Goal: Transaction & Acquisition: Book appointment/travel/reservation

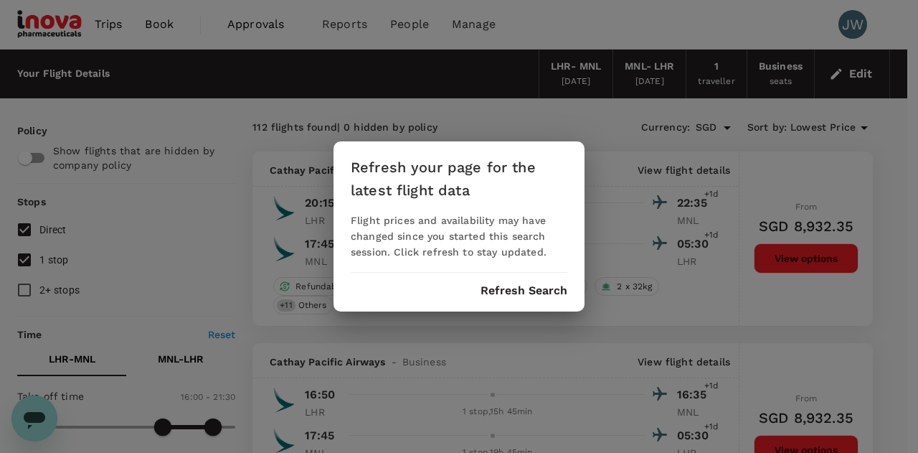
click at [511, 293] on button "Refresh Search" at bounding box center [523, 290] width 87 height 13
click at [849, 74] on div "Refresh your page for the latest flight data Flight prices and availability may…" at bounding box center [459, 226] width 918 height 453
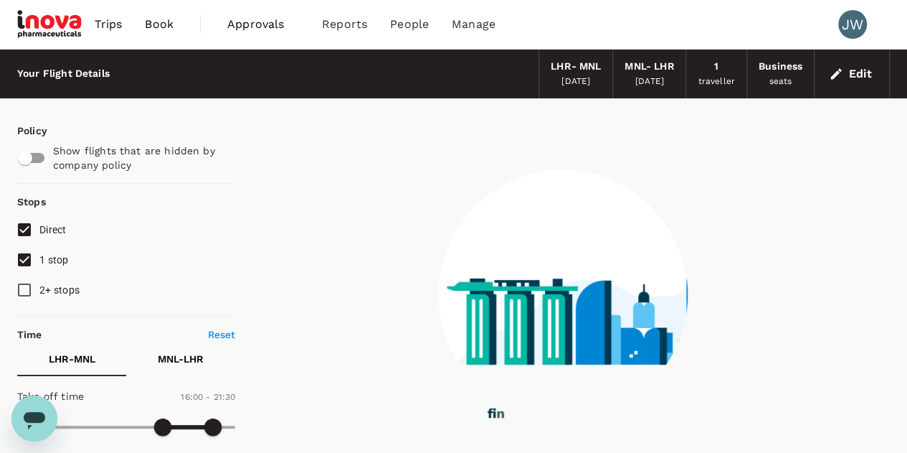
type input "0"
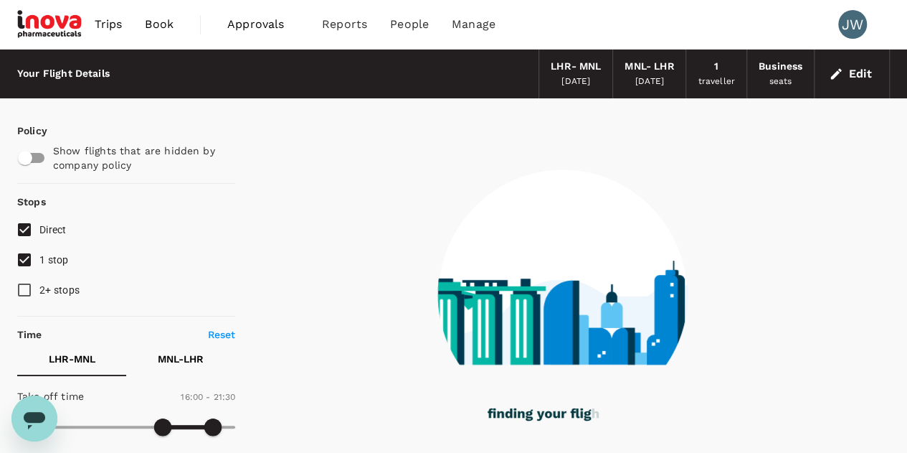
click at [858, 74] on button "Edit" at bounding box center [852, 73] width 52 height 23
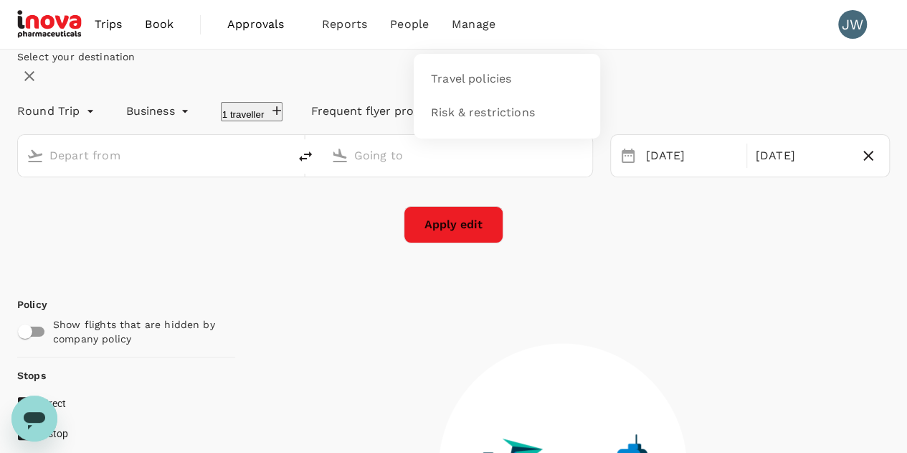
type input "London Heathrow (LHR)"
type input "[PERSON_NAME] Intl (MNL)"
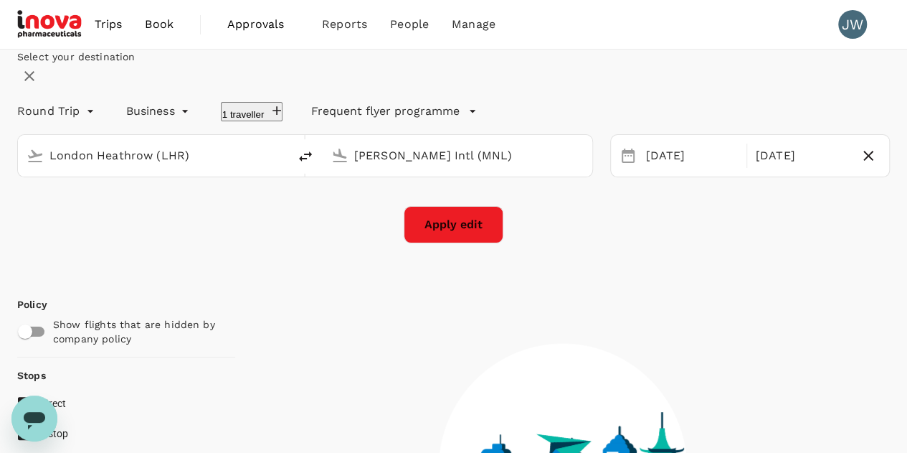
drag, startPoint x: 255, startPoint y: 193, endPoint x: 0, endPoint y: 205, distance: 255.6
click at [0, 205] on div "Select your destination Round Trip roundtrip Business business 1 traveller Freq…" at bounding box center [453, 160] width 907 height 222
type input "si"
type input "1361"
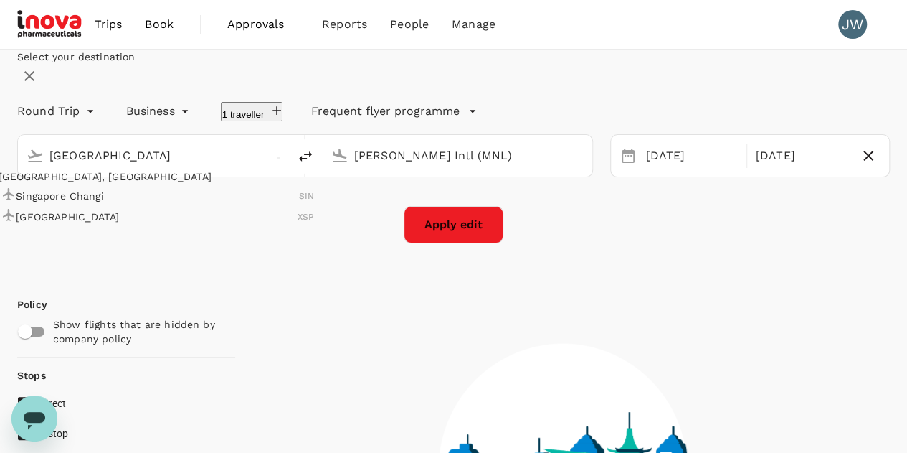
click at [122, 203] on p "Singapore Changi" at bounding box center [157, 196] width 283 height 14
type input "Singapore Changi (SIN)"
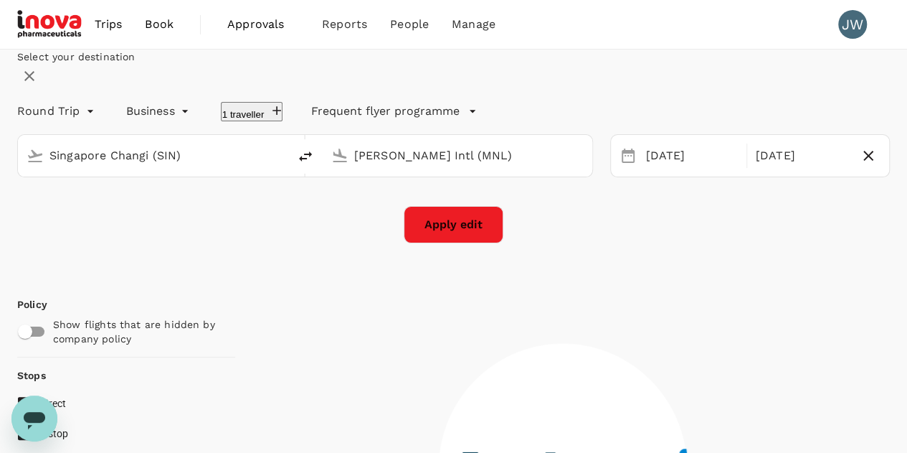
drag, startPoint x: 509, startPoint y: 202, endPoint x: 179, endPoint y: 209, distance: 330.0
click at [179, 177] on div "Singapore Changi (SIN) [PERSON_NAME] (MNL)" at bounding box center [305, 155] width 576 height 43
type input "t"
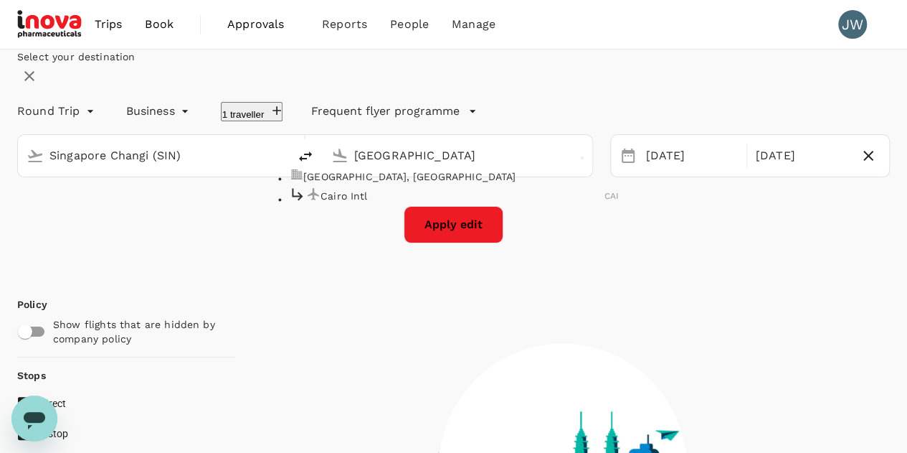
click at [361, 203] on p "Cairo Intl" at bounding box center [463, 196] width 284 height 14
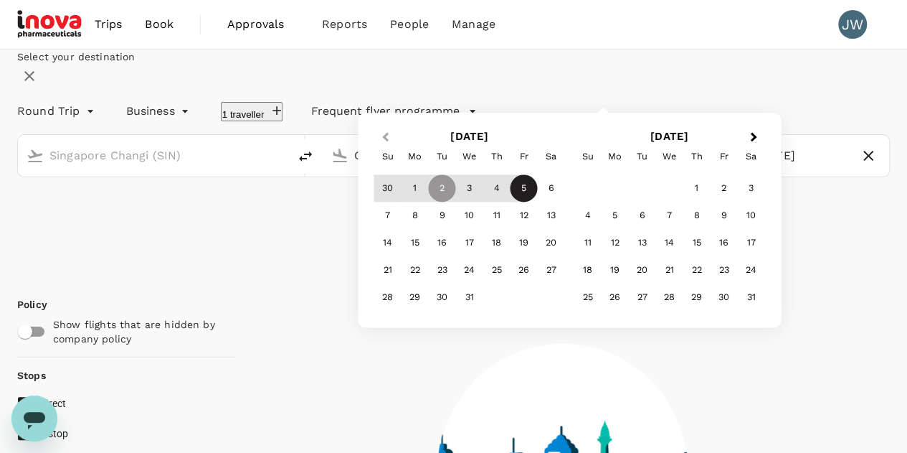
type input "Cairo Intl (CAI)"
click at [385, 146] on span "Previous Month" at bounding box center [385, 137] width 0 height 16
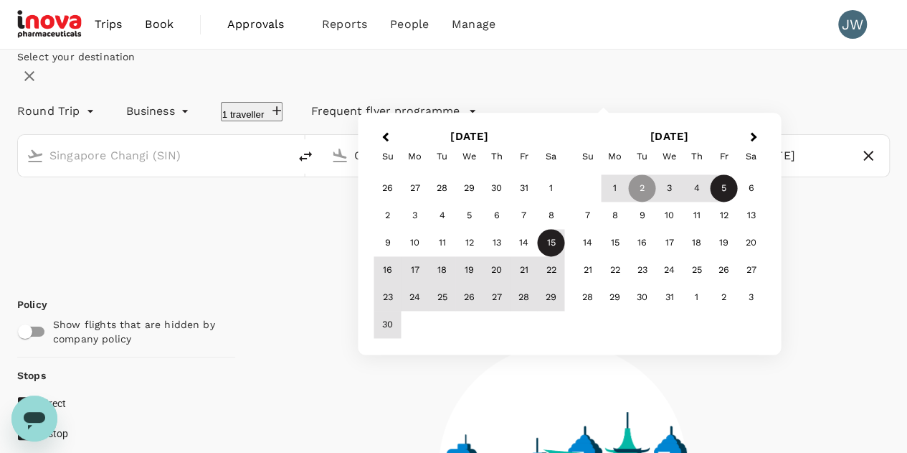
click at [565, 257] on div "15" at bounding box center [551, 242] width 27 height 27
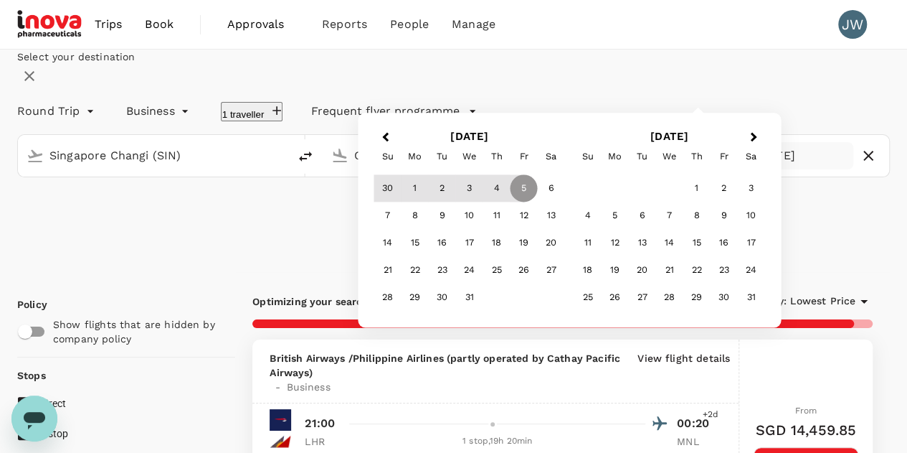
type input "SGD"
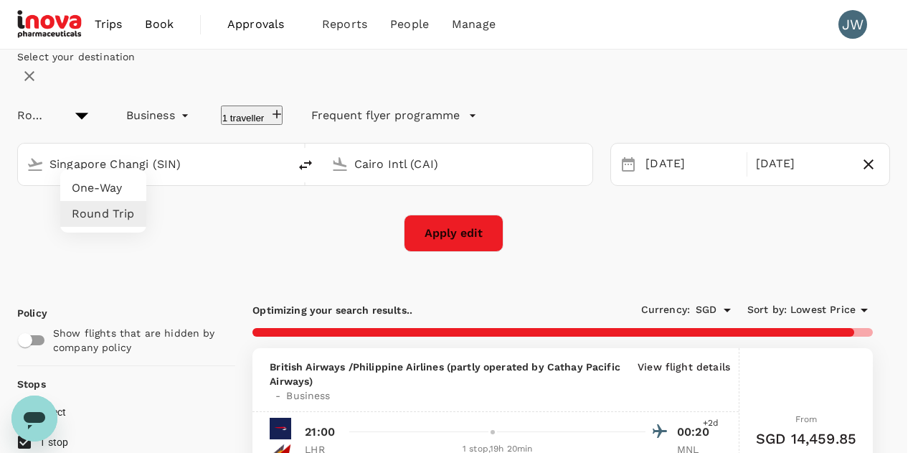
click at [100, 184] on li "One-Way" at bounding box center [103, 188] width 86 height 26
type input "oneway"
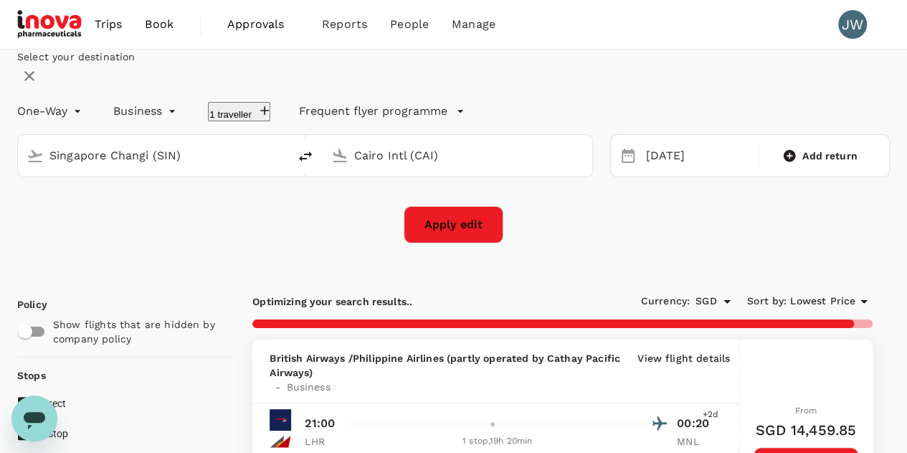
click at [739, 88] on div "Select your destination" at bounding box center [453, 68] width 873 height 39
click at [473, 243] on button "Apply edit" at bounding box center [454, 224] width 100 height 37
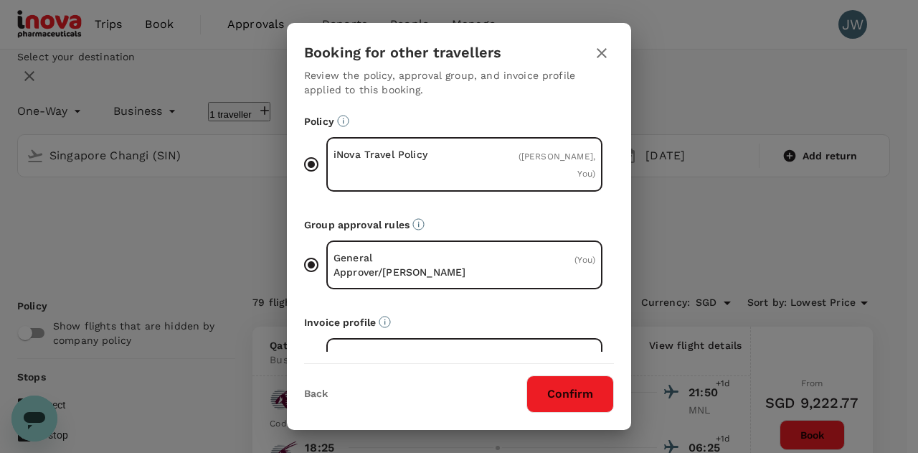
click at [569, 389] on button "Confirm" at bounding box center [569, 393] width 87 height 37
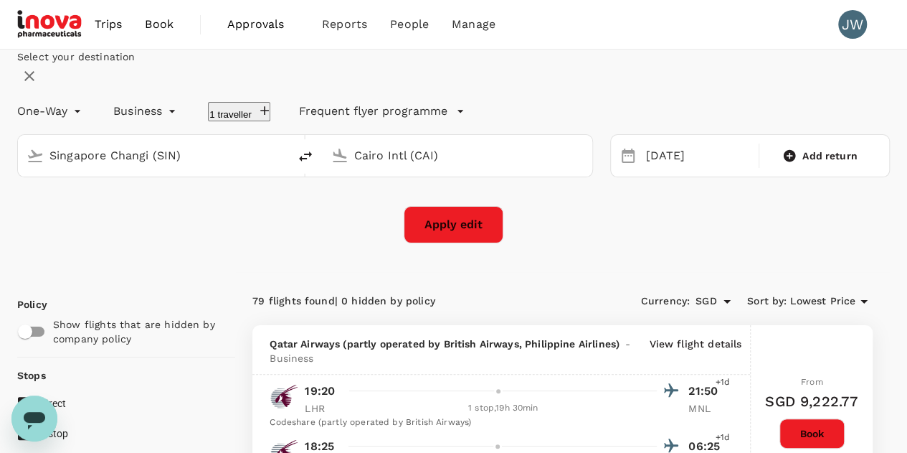
checkbox input "false"
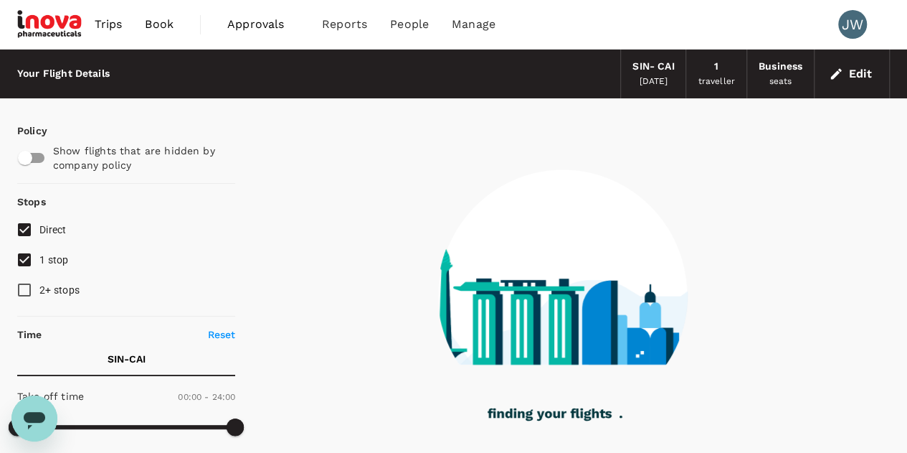
type input "2225"
checkbox input "true"
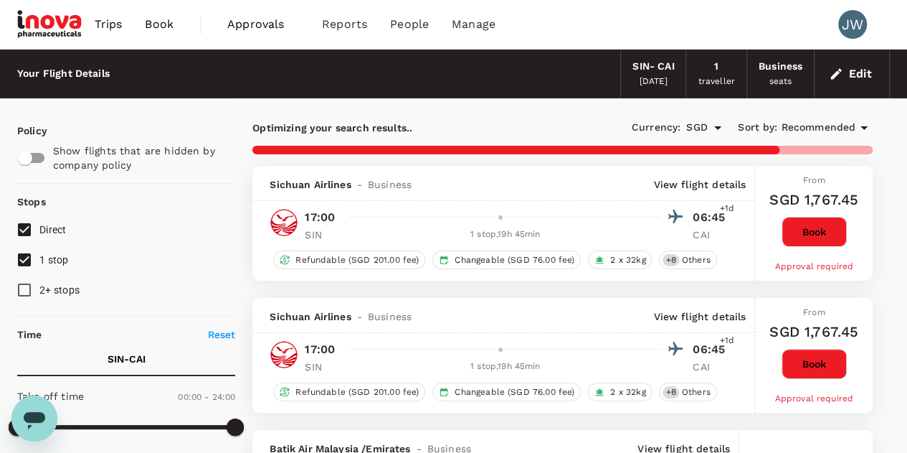
type input "2630"
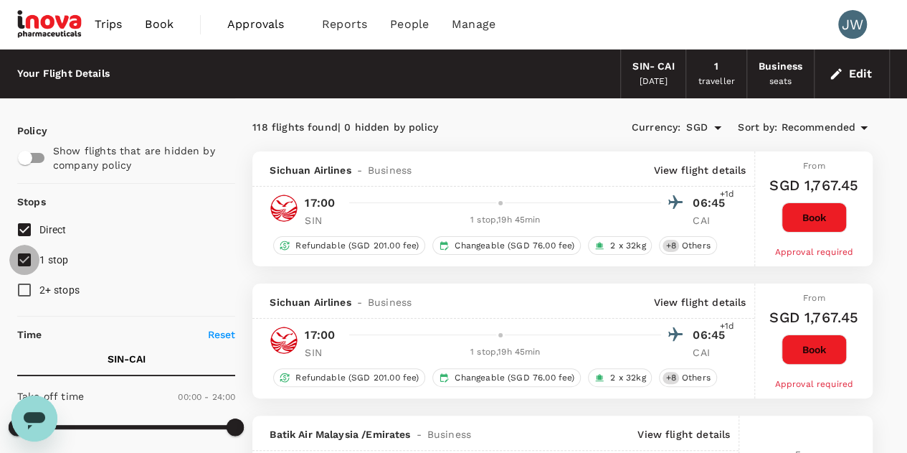
click at [22, 260] on input "1 stop" at bounding box center [24, 260] width 30 height 30
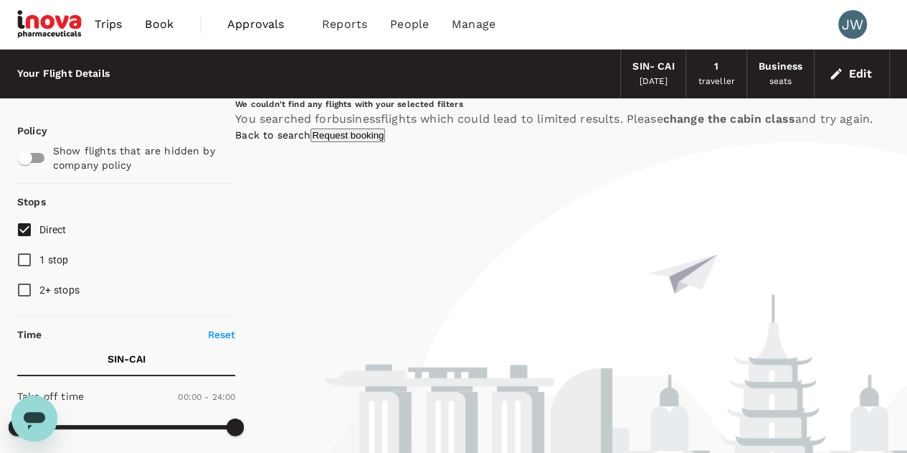
click at [27, 262] on input "1 stop" at bounding box center [24, 260] width 30 height 30
checkbox input "true"
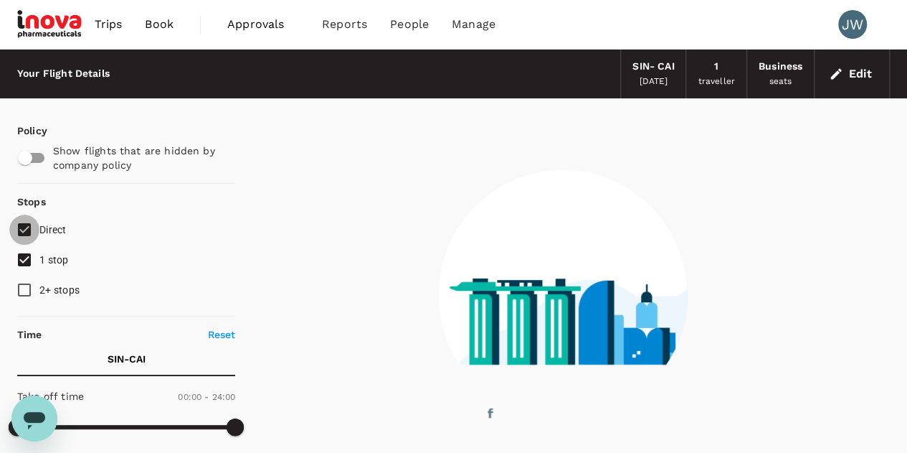
click at [28, 227] on input "Direct" at bounding box center [24, 229] width 30 height 30
checkbox input "false"
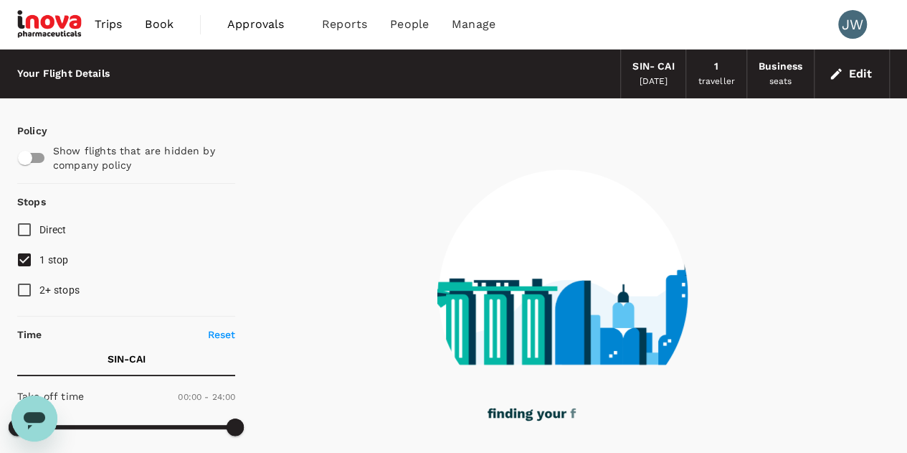
scroll to position [215, 0]
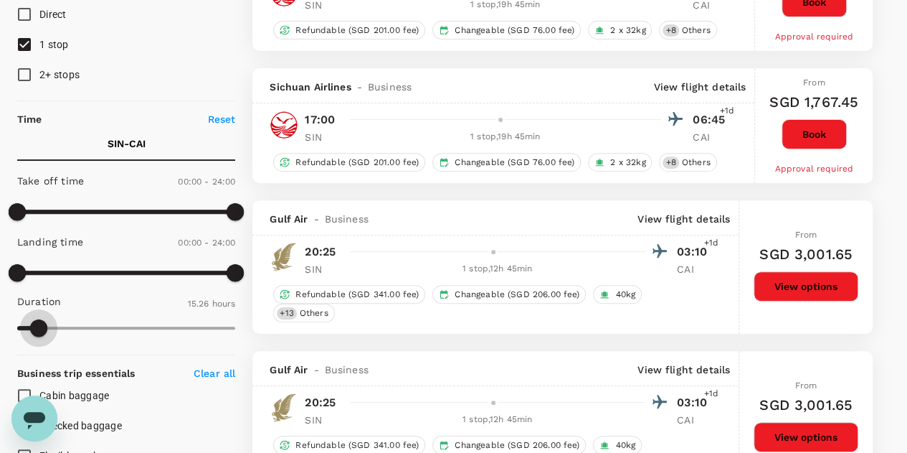
type input "920"
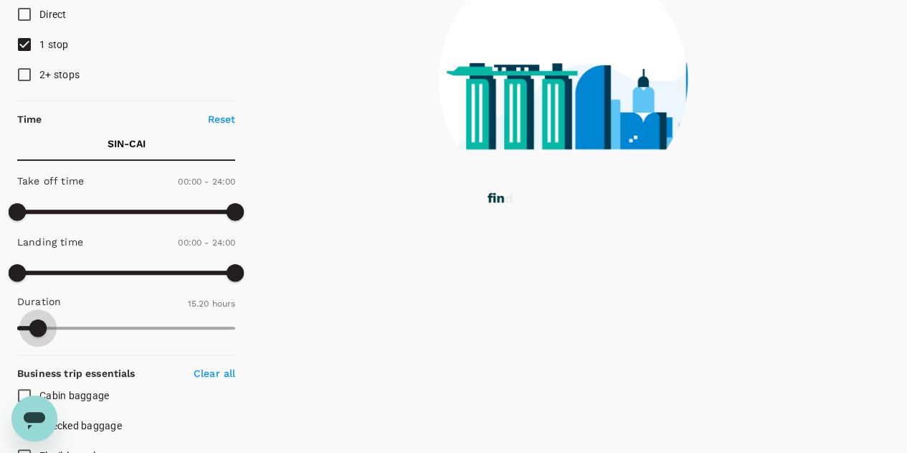
drag, startPoint x: 240, startPoint y: 328, endPoint x: 38, endPoint y: 331, distance: 201.5
click at [38, 331] on span at bounding box center [37, 327] width 17 height 17
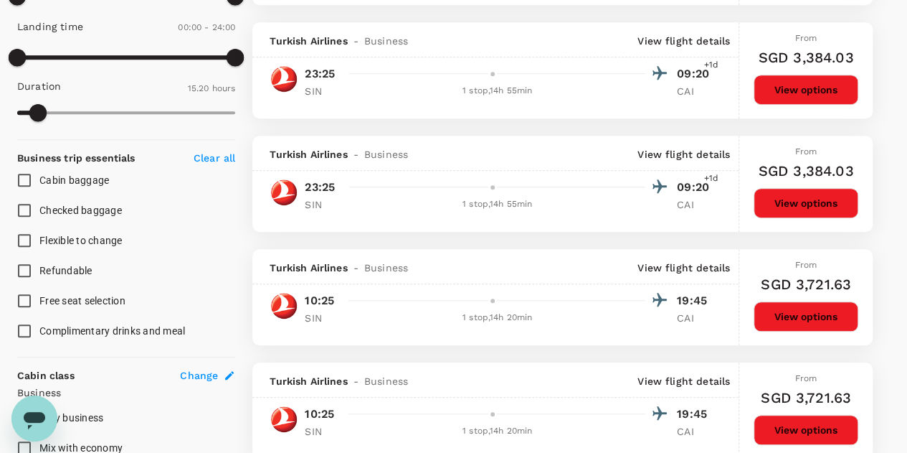
scroll to position [0, 0]
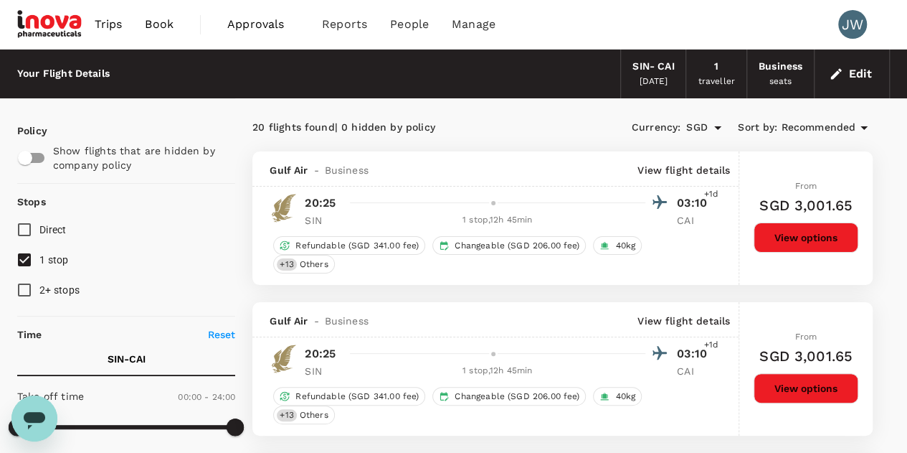
click at [803, 125] on span "Recommended" at bounding box center [818, 128] width 75 height 16
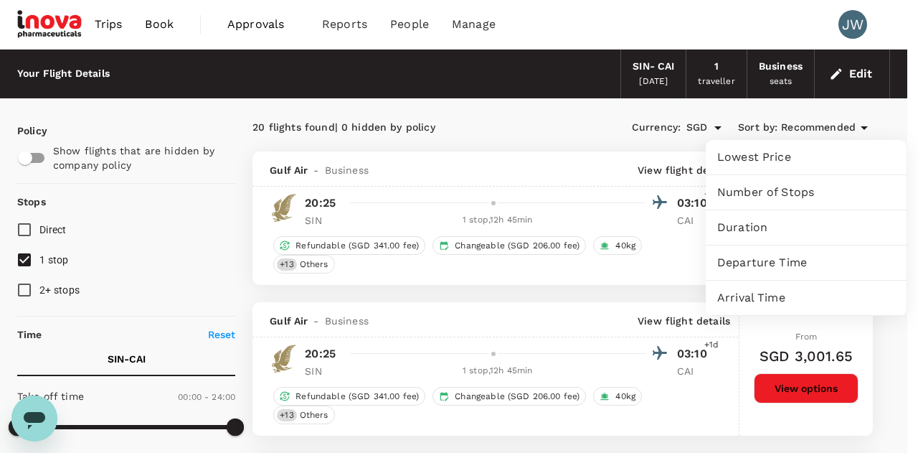
click at [733, 153] on span "Lowest Price" at bounding box center [806, 156] width 178 height 17
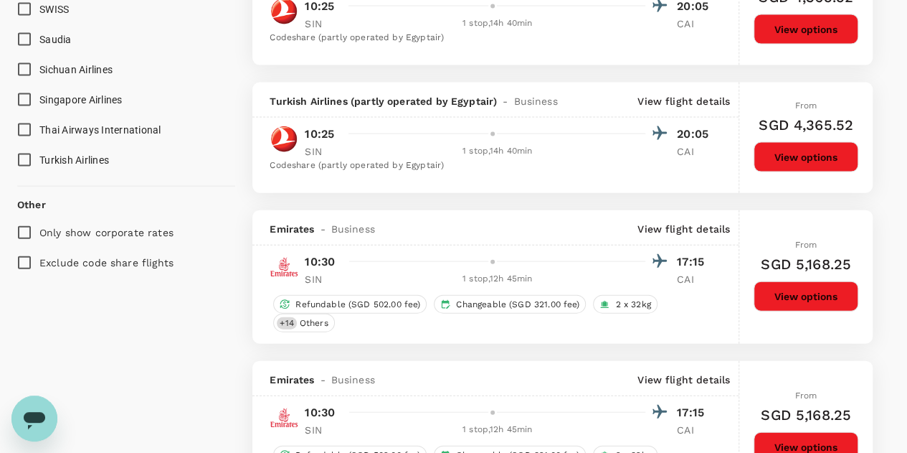
scroll to position [1506, 0]
